Goal: Task Accomplishment & Management: Manage account settings

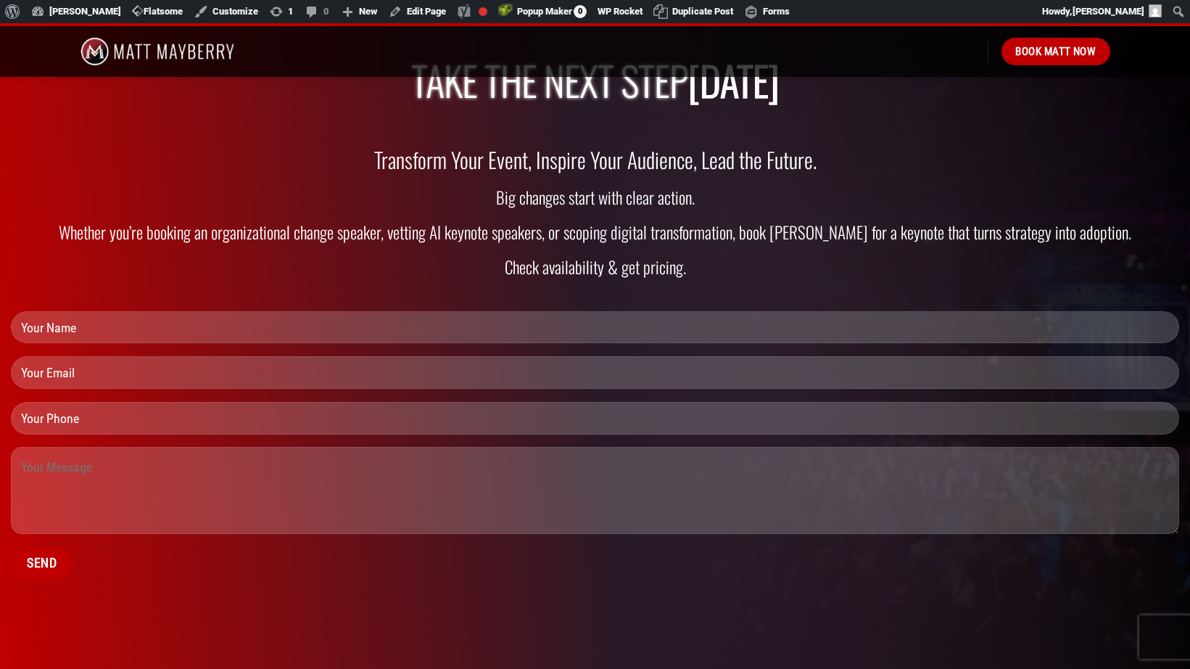
scroll to position [4364, 0]
click at [44, 562] on input "Send" at bounding box center [42, 563] width 62 height 33
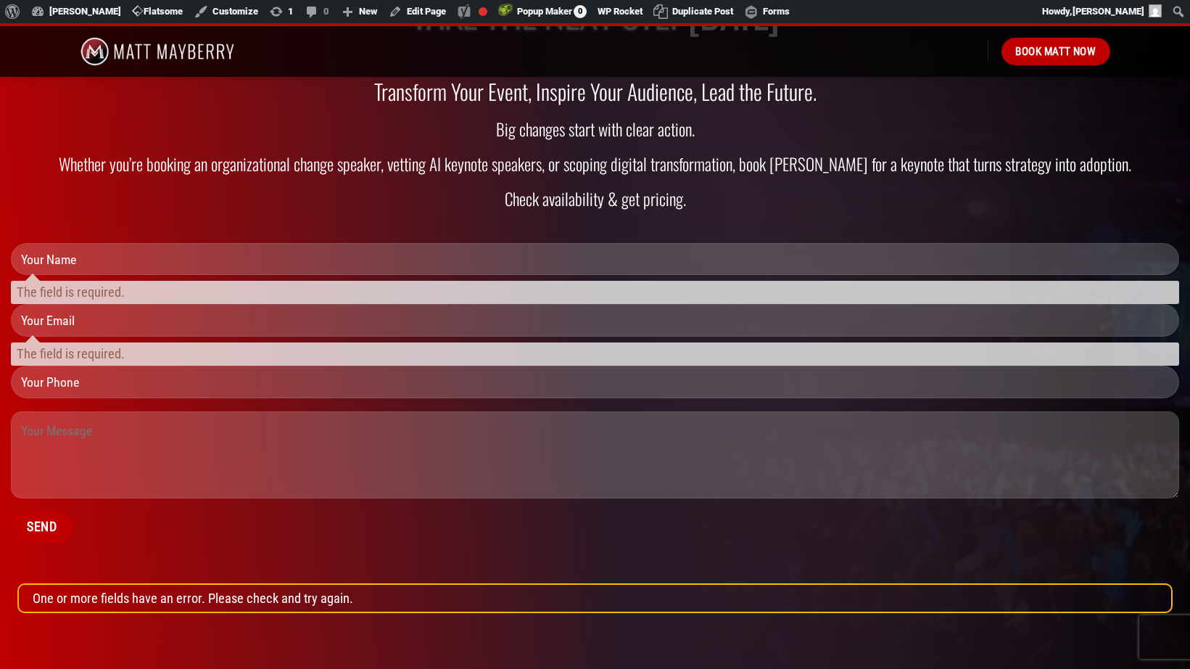
scroll to position [4429, 0]
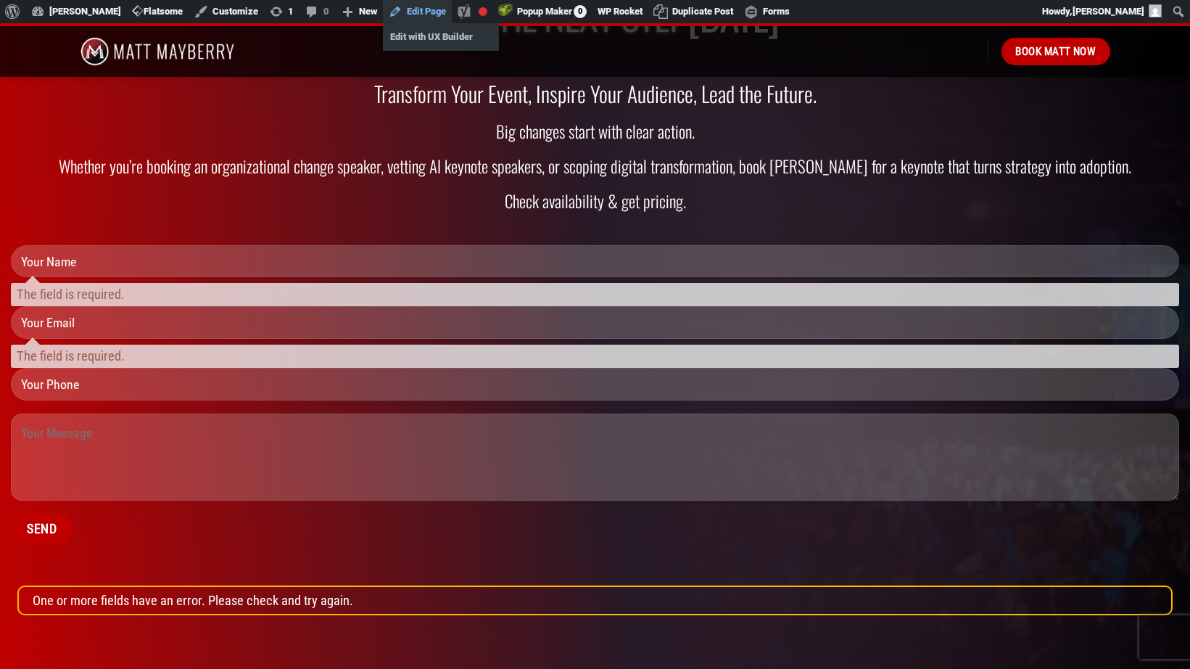
click at [421, 13] on link "Edit Page" at bounding box center [417, 11] width 69 height 23
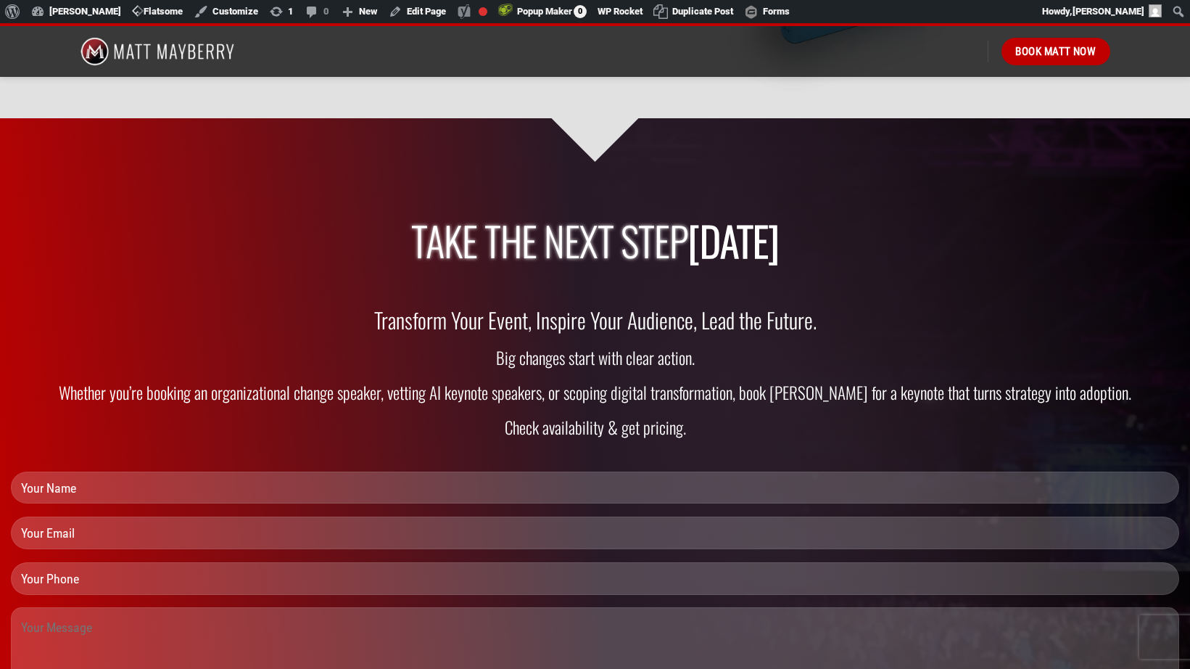
scroll to position [4230, 0]
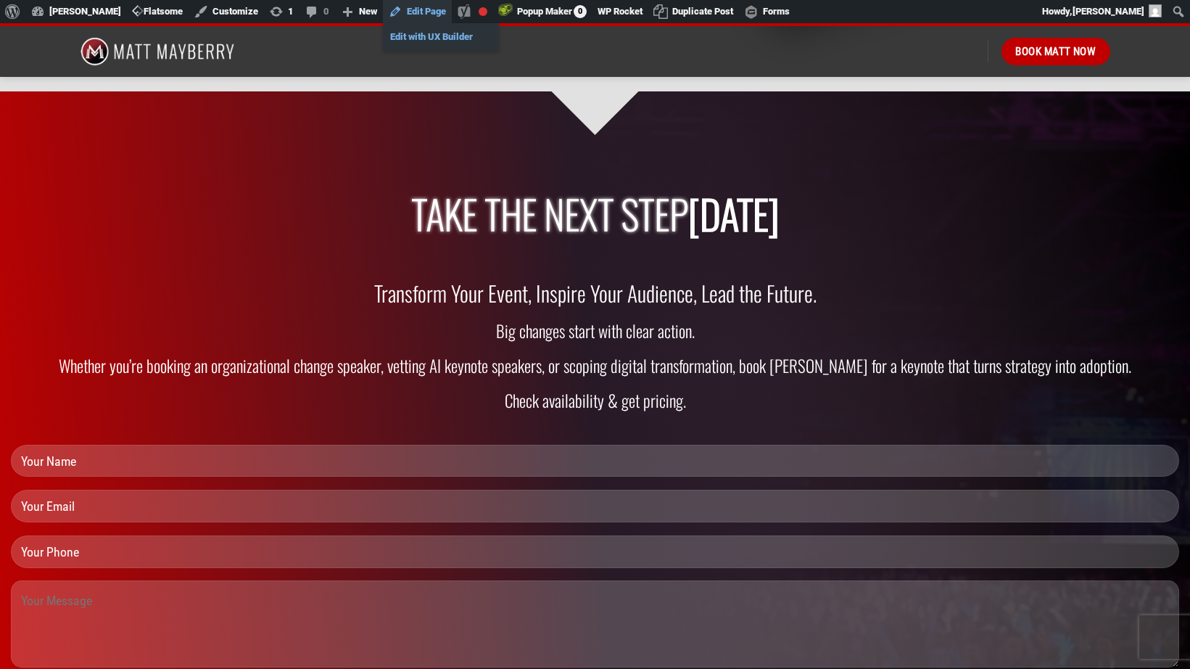
click at [420, 36] on link "Edit with UX Builder" at bounding box center [441, 37] width 116 height 19
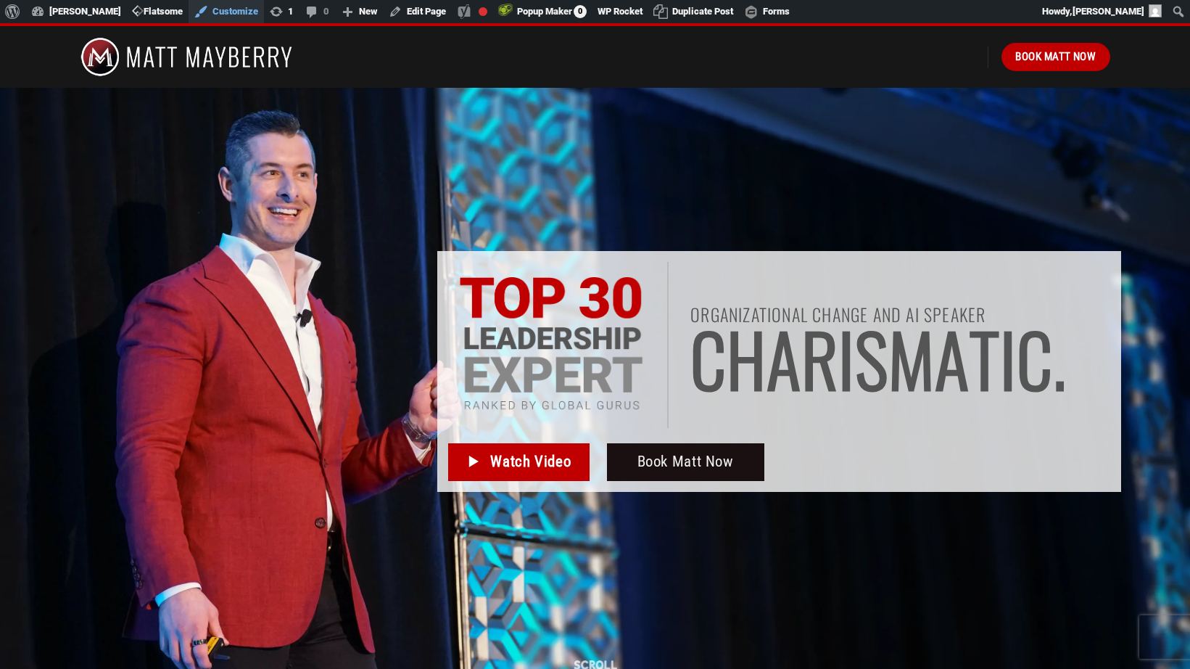
click at [231, 12] on link "Customize" at bounding box center [226, 11] width 75 height 23
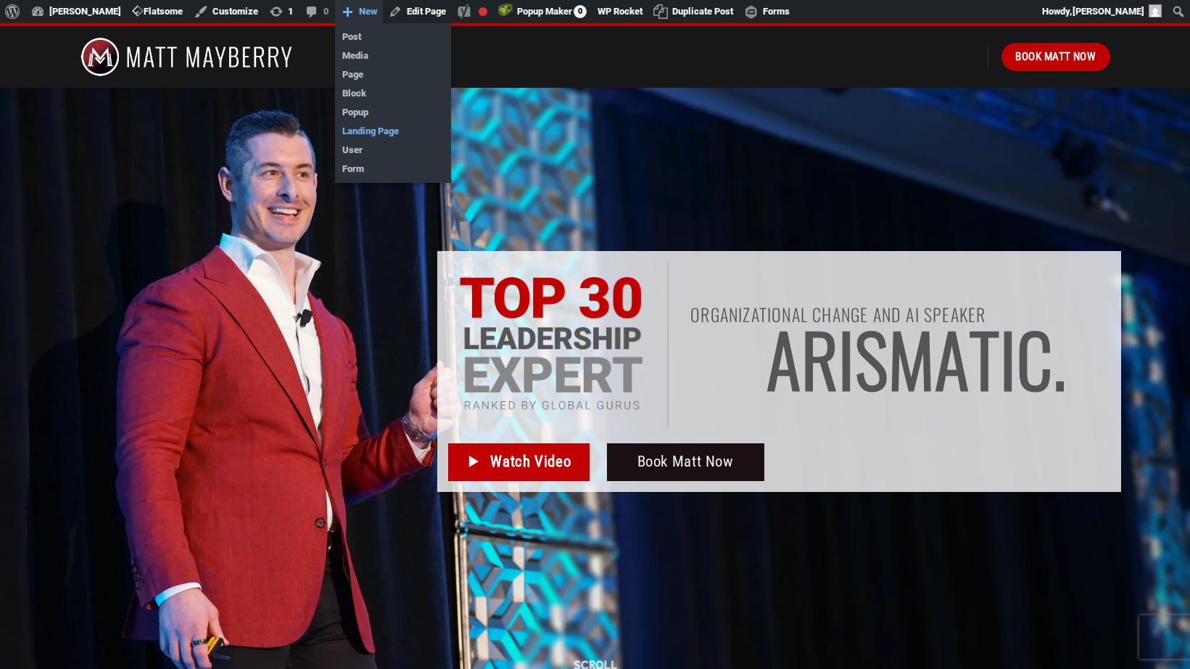
click at [374, 131] on link "Landing Page" at bounding box center [393, 131] width 116 height 19
